Goal: Task Accomplishment & Management: Use online tool/utility

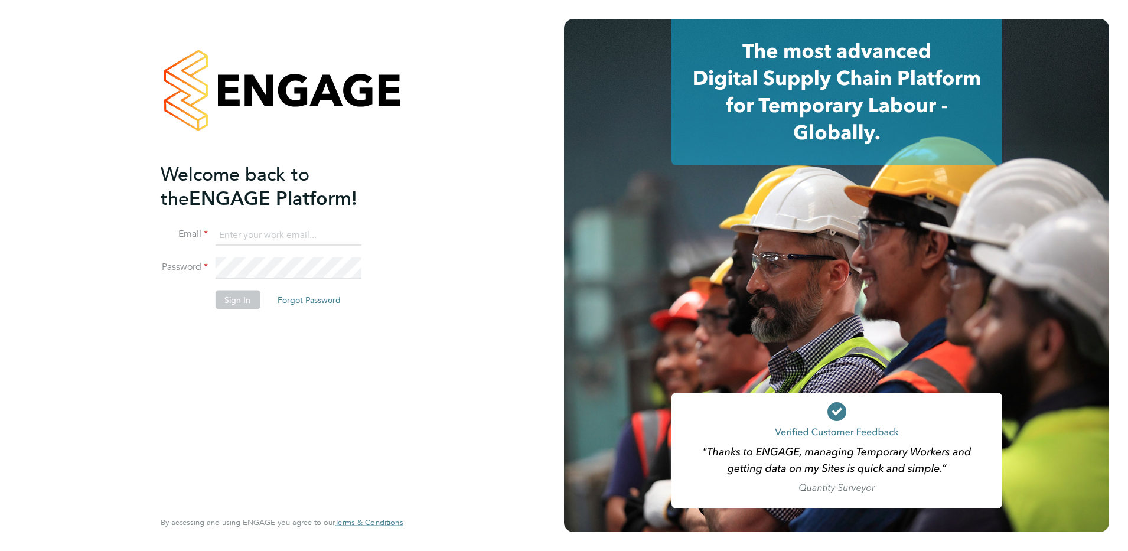
type input "[PERSON_NAME][EMAIL_ADDRESS][PERSON_NAME][DOMAIN_NAME]"
click at [236, 296] on button "Sign In" at bounding box center [237, 299] width 45 height 19
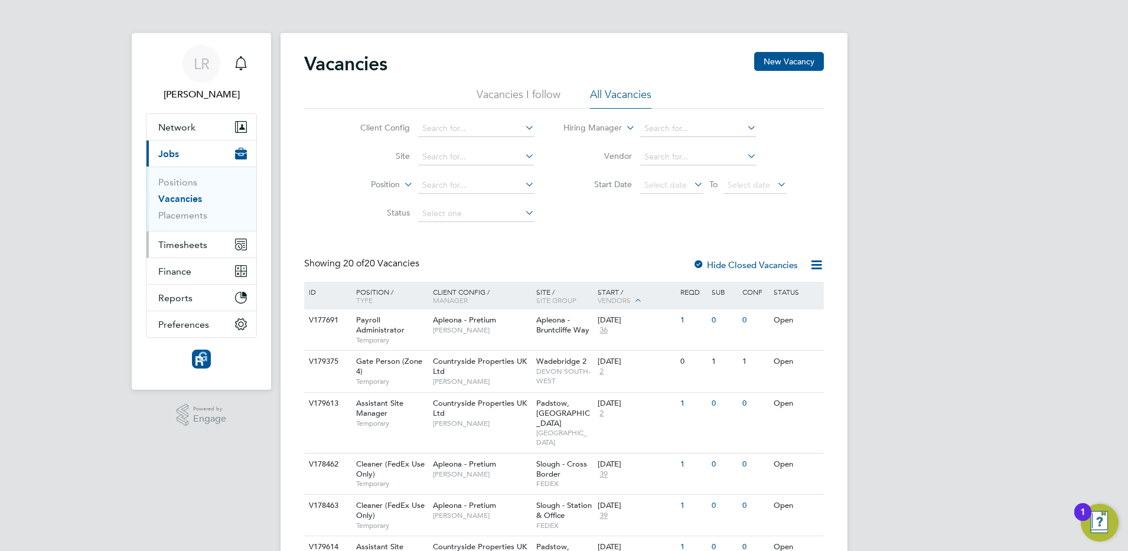
click at [169, 240] on span "Timesheets" at bounding box center [182, 244] width 49 height 11
click at [177, 198] on link "Vacancies" at bounding box center [180, 198] width 44 height 11
click at [170, 245] on span "Timesheets" at bounding box center [182, 244] width 49 height 11
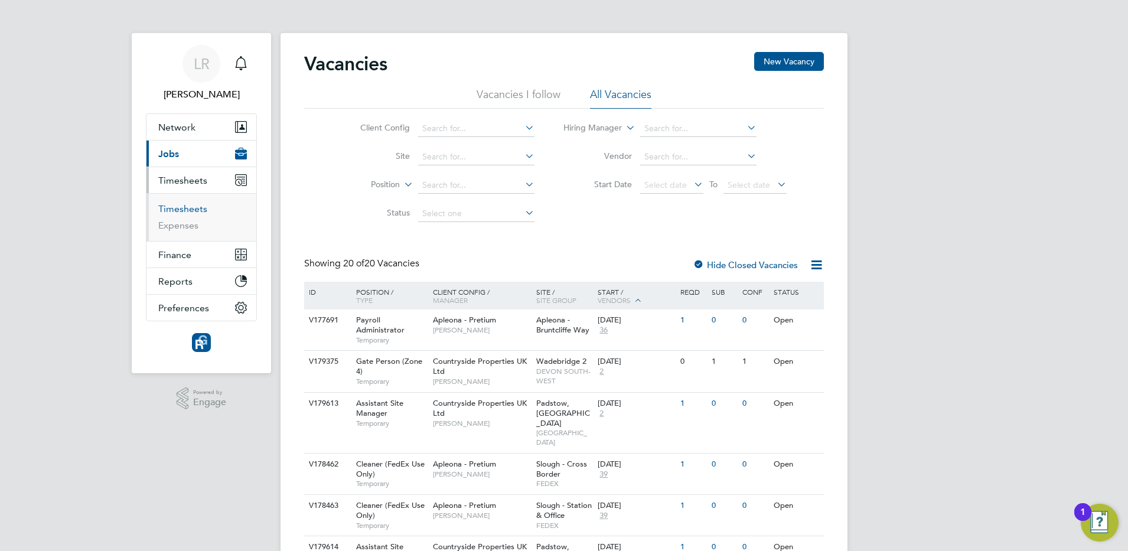
click at [184, 206] on link "Timesheets" at bounding box center [182, 208] width 49 height 11
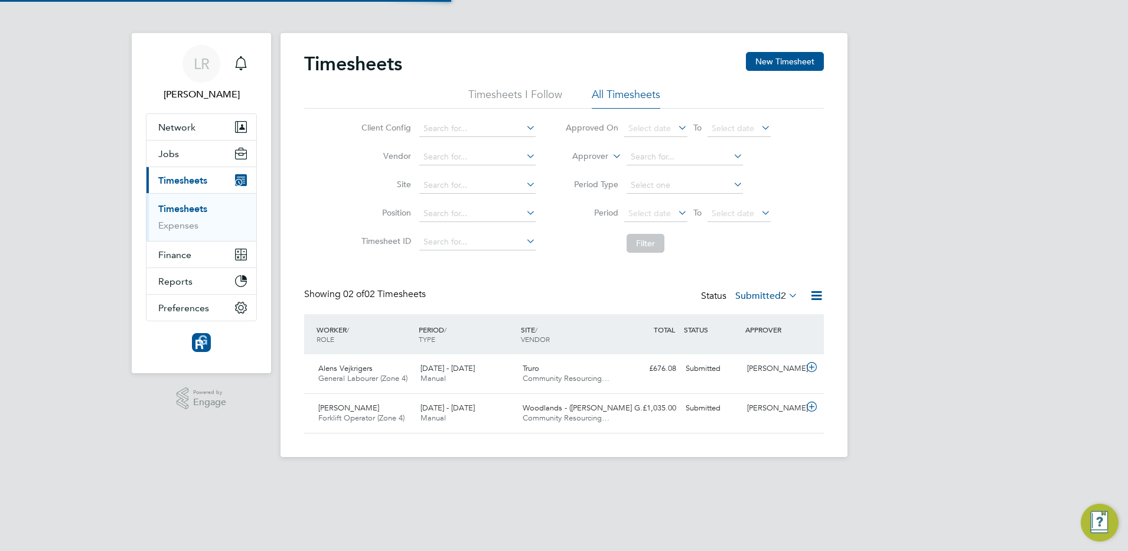
scroll to position [30, 103]
click at [774, 54] on button "New Timesheet" at bounding box center [785, 61] width 78 height 19
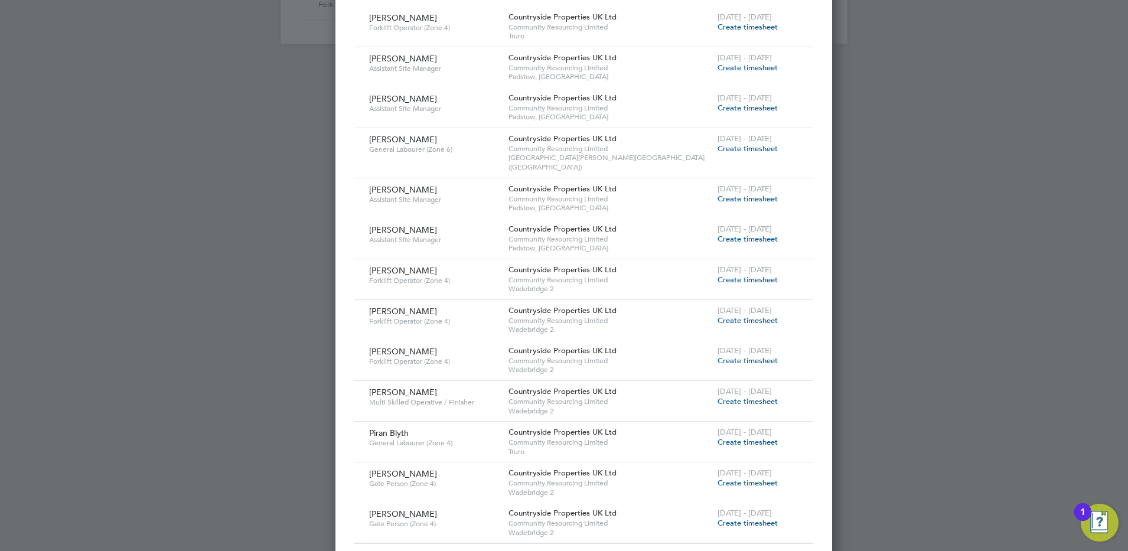
scroll to position [421, 0]
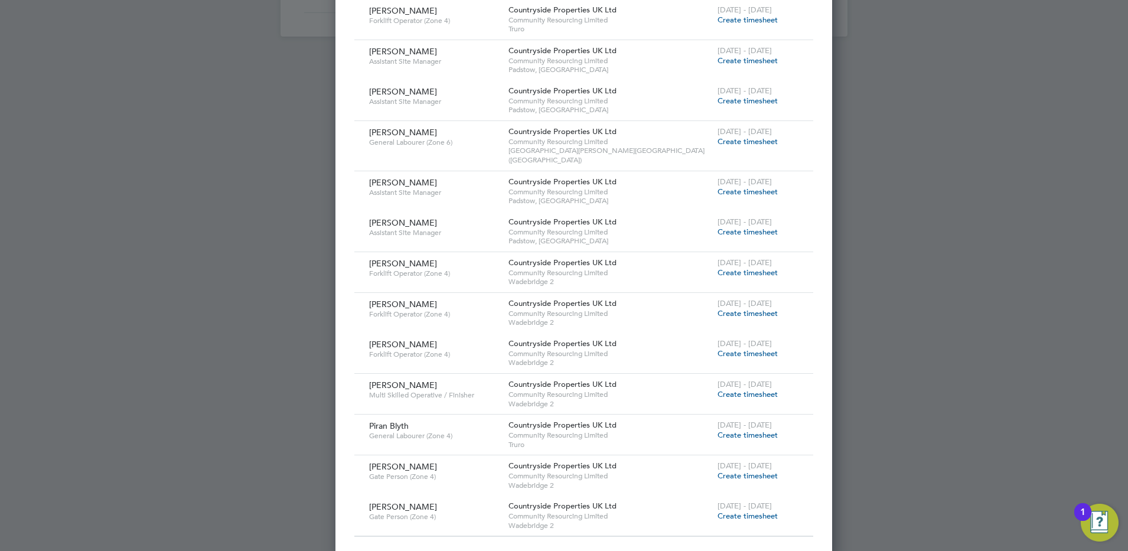
click at [659, 431] on span "Community Resourcing Limited" at bounding box center [610, 435] width 203 height 9
click at [630, 415] on div "Countryside Properties UK Ltd Community Resourcing Limited Truro" at bounding box center [610, 435] width 209 height 40
click at [621, 530] on div "Create Timesheet Worker Site Period Type Hiring Manager Client Config Vendor Pe…" at bounding box center [583, 92] width 497 height 936
click at [621, 521] on div "Countryside Properties UK Ltd Community Resourcing Limited [GEOGRAPHIC_DATA] 2" at bounding box center [610, 516] width 209 height 40
click at [599, 501] on span "Countryside Properties UK Ltd" at bounding box center [563, 506] width 108 height 10
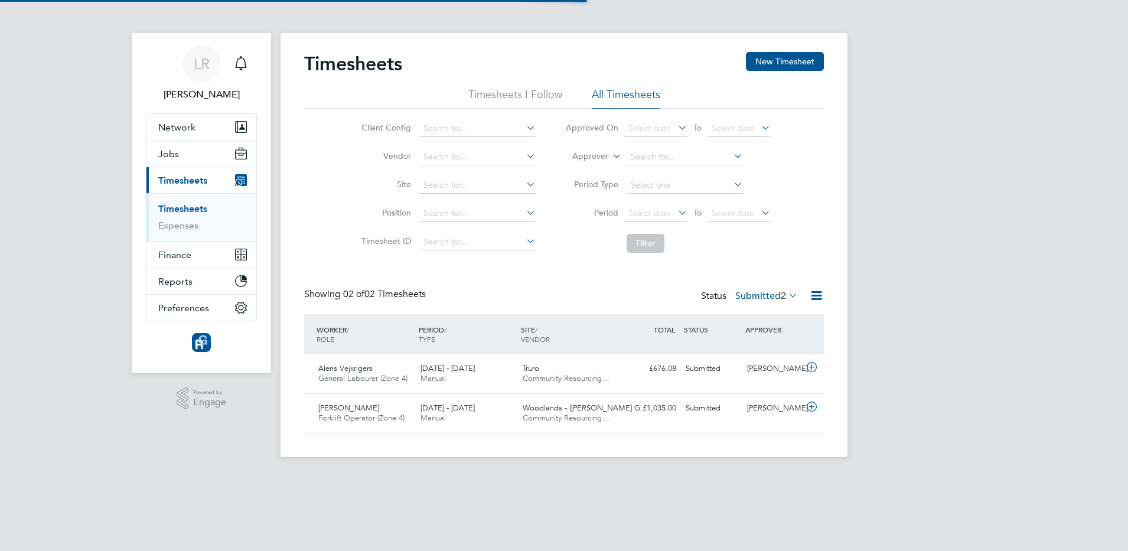
scroll to position [30, 103]
